Goal: Use online tool/utility: Utilize a website feature to perform a specific function

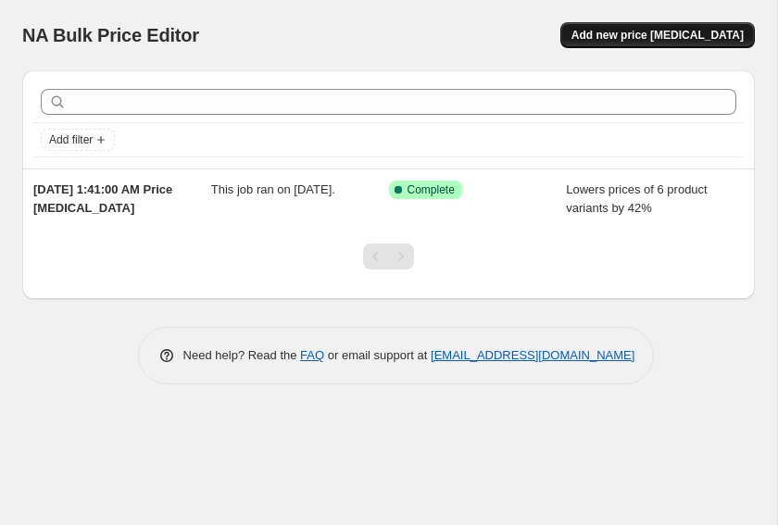
click at [648, 29] on span "Add new price [MEDICAL_DATA]" at bounding box center [658, 35] width 172 height 15
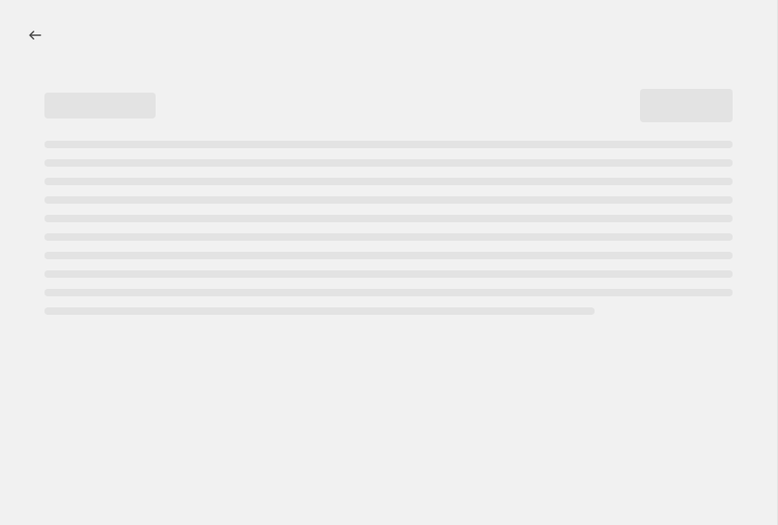
select select "percentage"
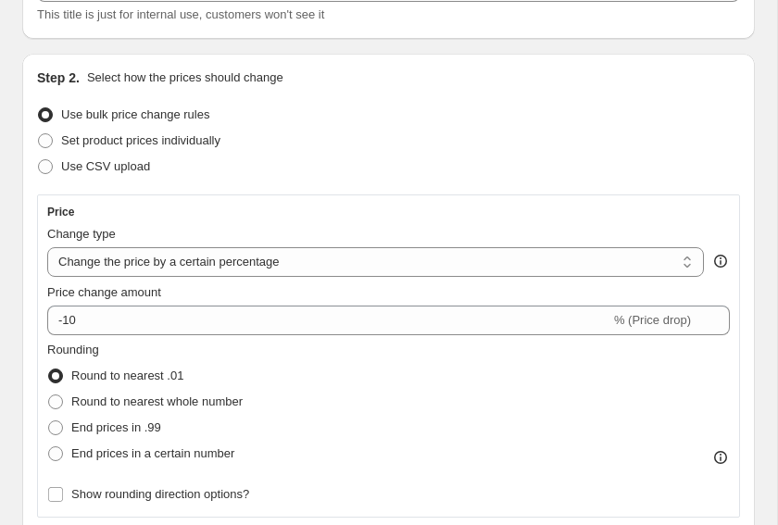
scroll to position [155, 0]
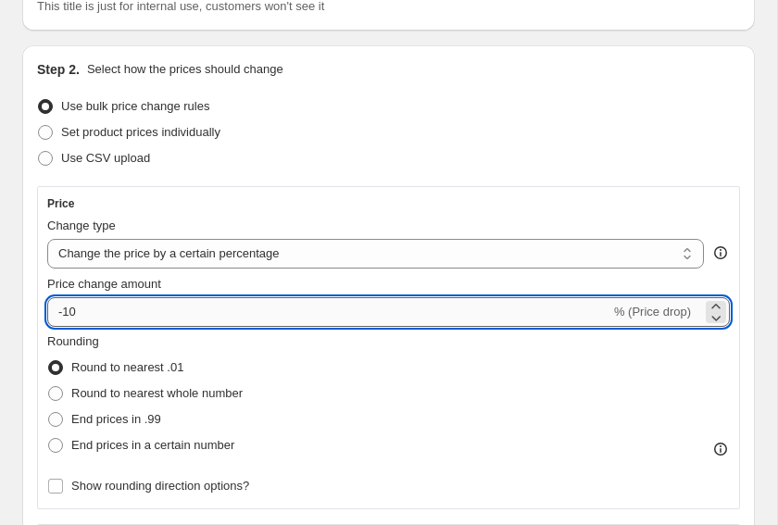
click at [301, 321] on input "-10" at bounding box center [328, 312] width 563 height 30
type input "-1"
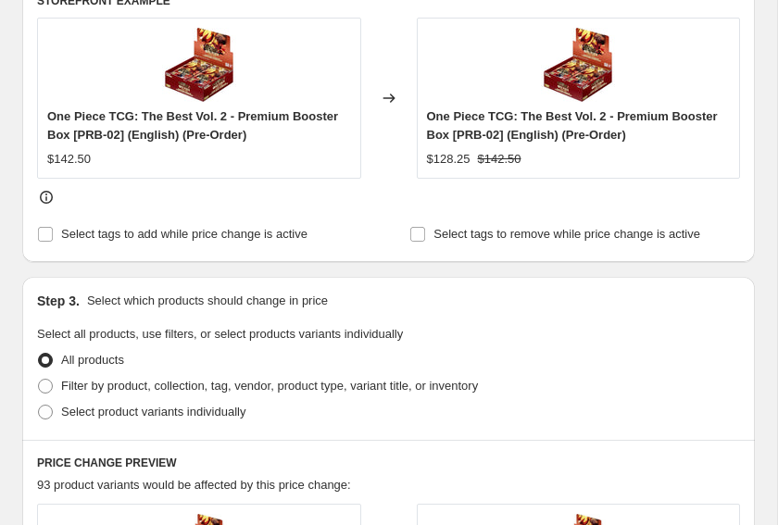
scroll to position [802, 0]
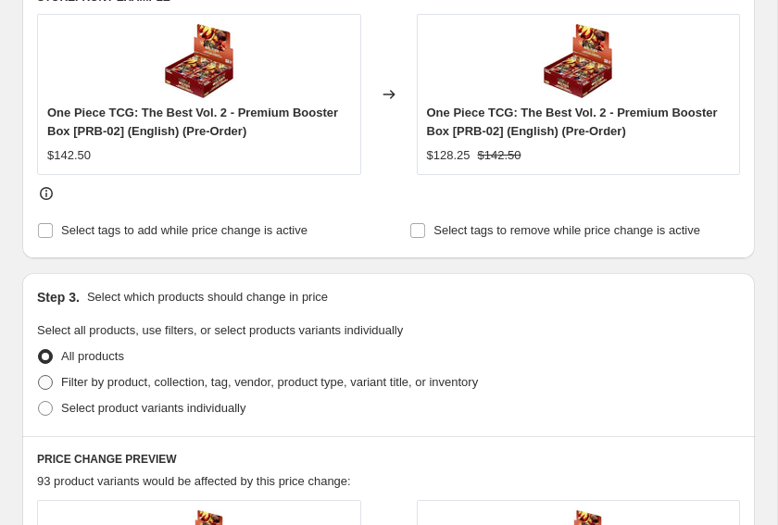
type input "-25"
click at [276, 381] on span "Filter by product, collection, tag, vendor, product type, variant title, or inv…" at bounding box center [269, 382] width 417 height 14
click at [39, 376] on input "Filter by product, collection, tag, vendor, product type, variant title, or inv…" at bounding box center [38, 375] width 1 height 1
radio input "true"
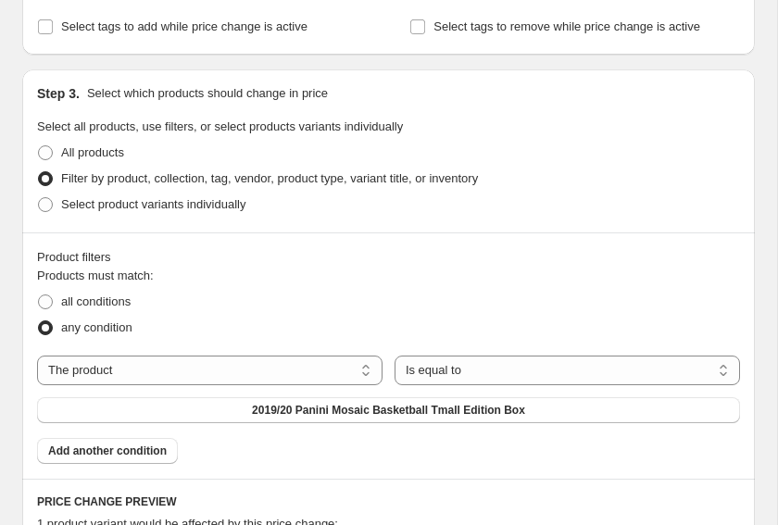
scroll to position [967, 0]
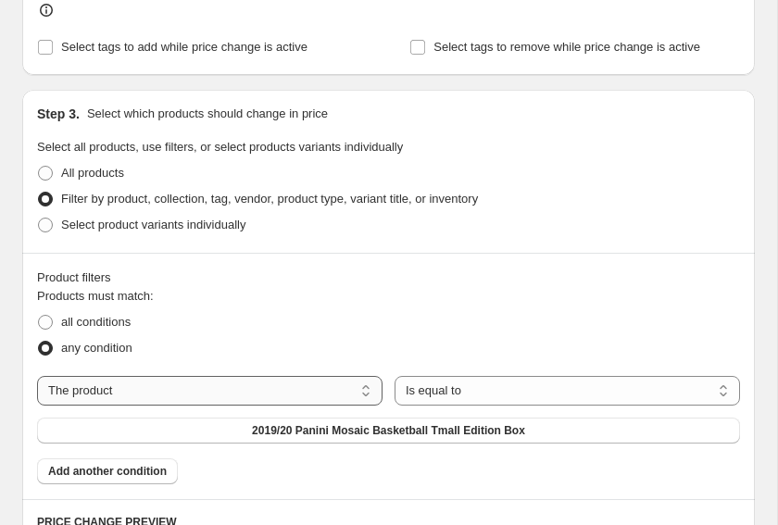
click at [151, 403] on select "The product The product's collection The product's tag The product's vendor The…" at bounding box center [210, 391] width 346 height 30
select select "tag"
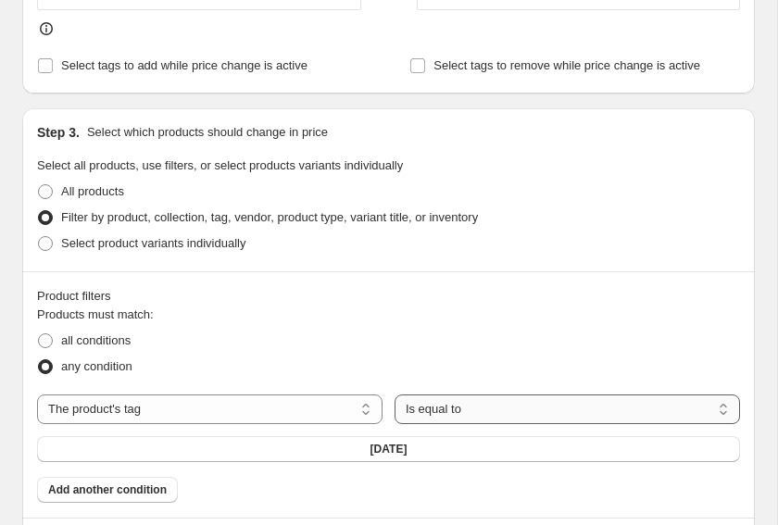
click at [473, 407] on select "Is equal to Is not equal to" at bounding box center [568, 410] width 346 height 30
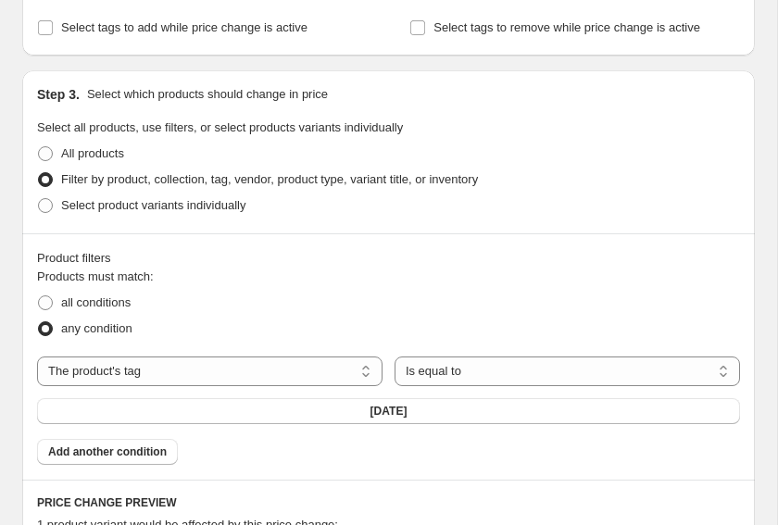
scroll to position [1036, 0]
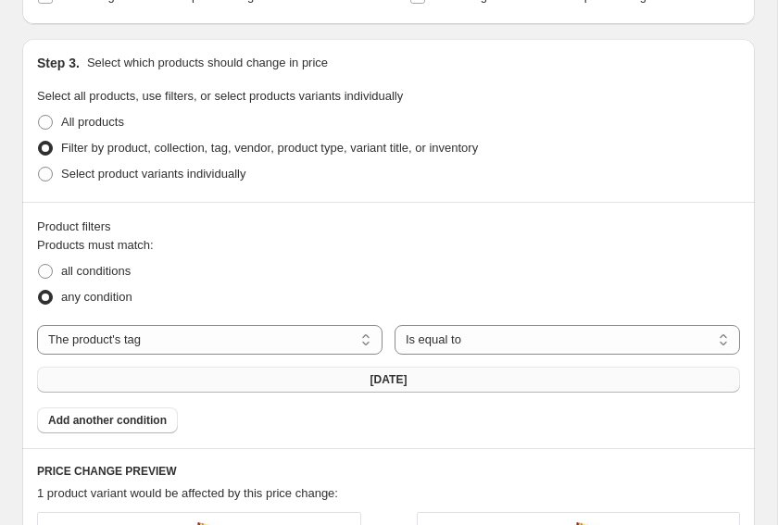
click at [423, 373] on button "[DATE]" at bounding box center [388, 380] width 703 height 26
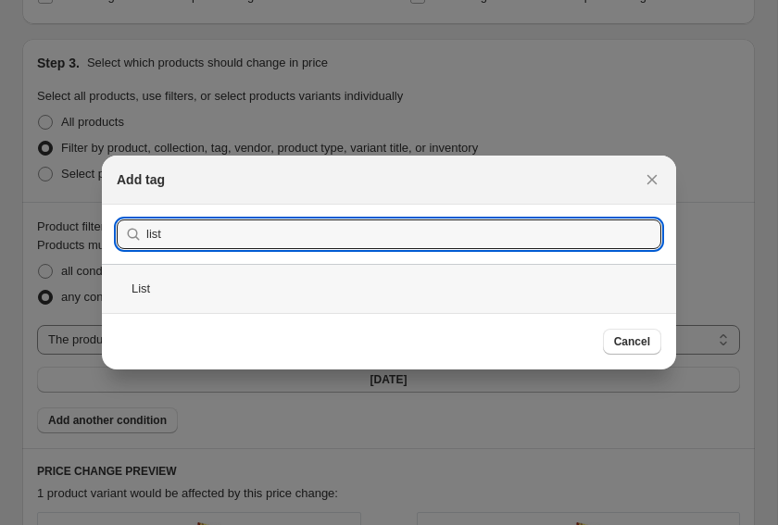
type input "list"
click at [432, 287] on div "List" at bounding box center [389, 288] width 575 height 49
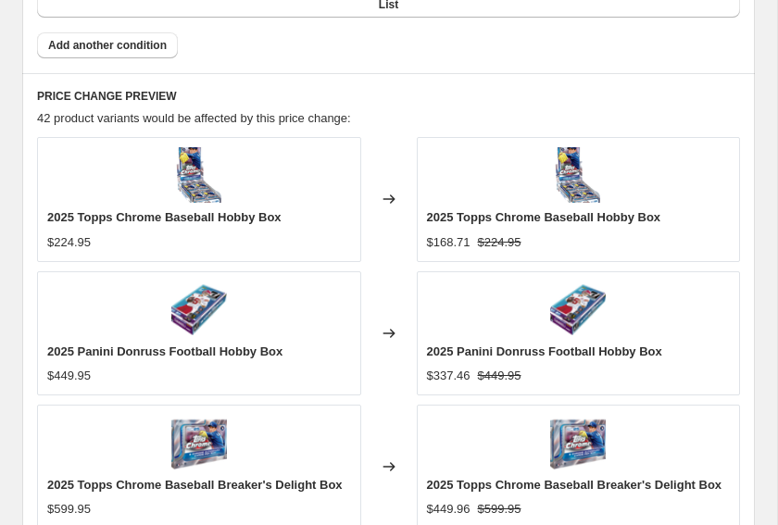
scroll to position [2063, 0]
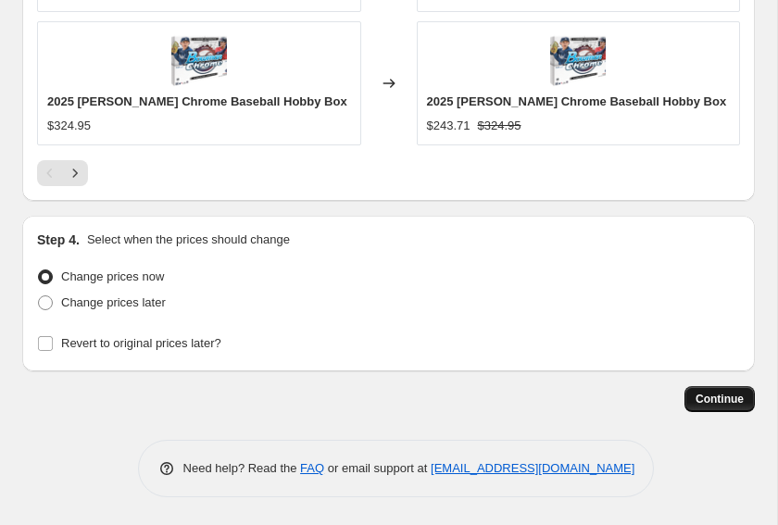
click at [736, 397] on span "Continue" at bounding box center [720, 399] width 48 height 15
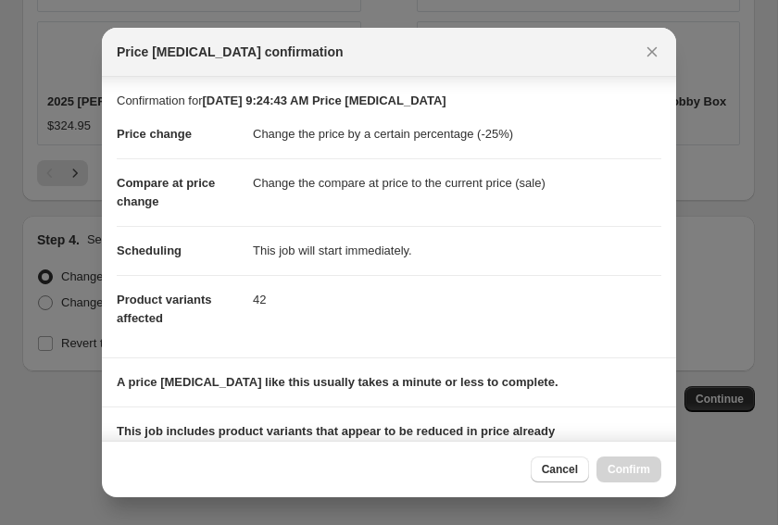
scroll to position [255, 0]
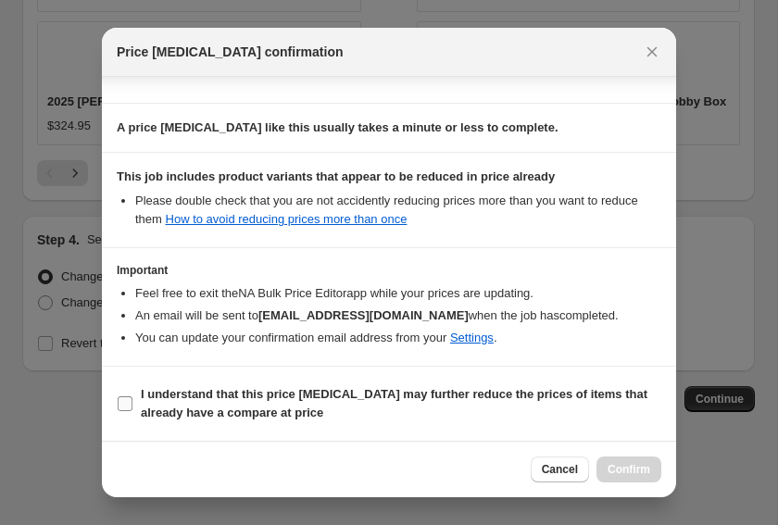
click at [159, 394] on b "I understand that this price [MEDICAL_DATA] may further reduce the prices of it…" at bounding box center [394, 403] width 507 height 32
click at [133, 397] on input "I understand that this price [MEDICAL_DATA] may further reduce the prices of it…" at bounding box center [125, 404] width 15 height 15
checkbox input "true"
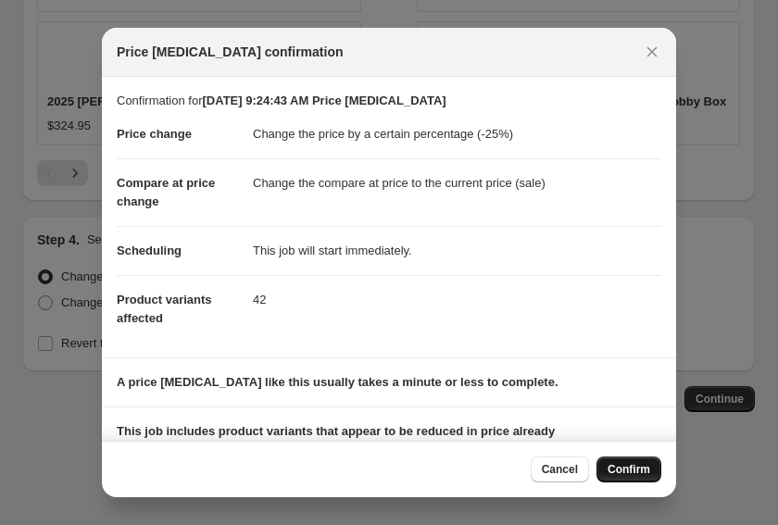
click at [627, 467] on span "Confirm" at bounding box center [629, 469] width 43 height 15
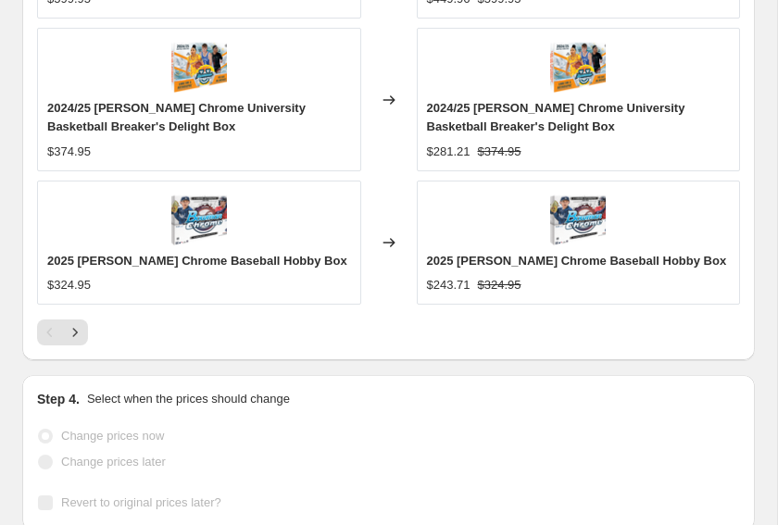
scroll to position [2111, 0]
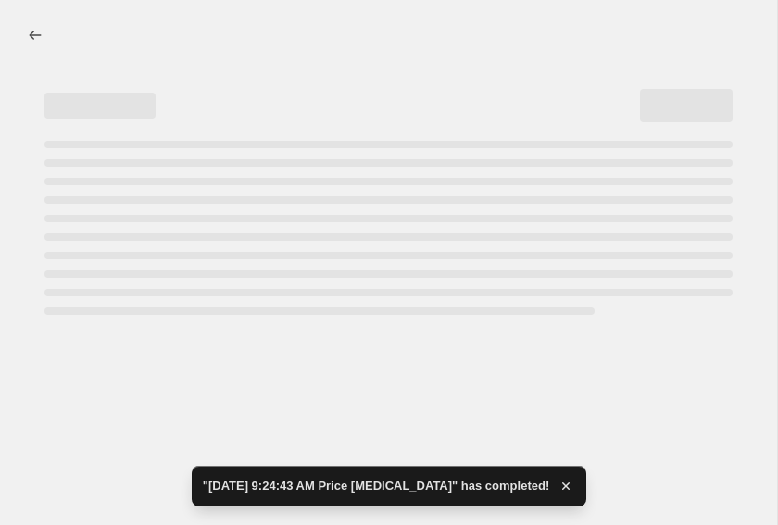
select select "percentage"
select select "tag"
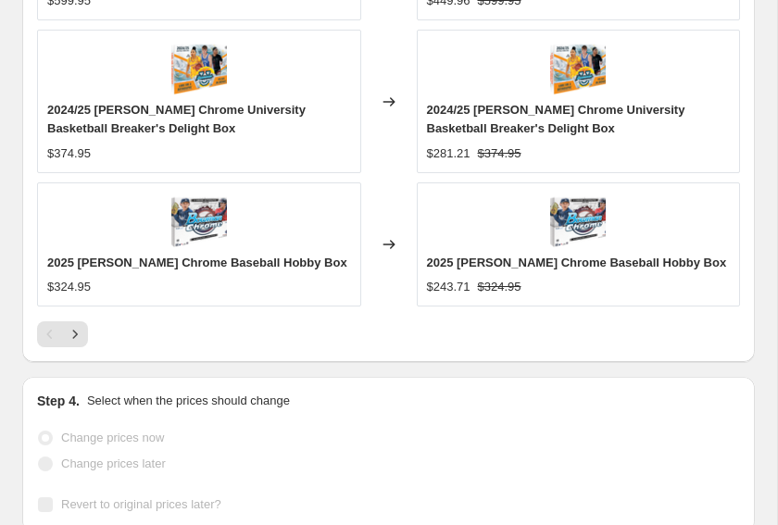
scroll to position [0, 0]
